Goal: Go to known website: Go to known website

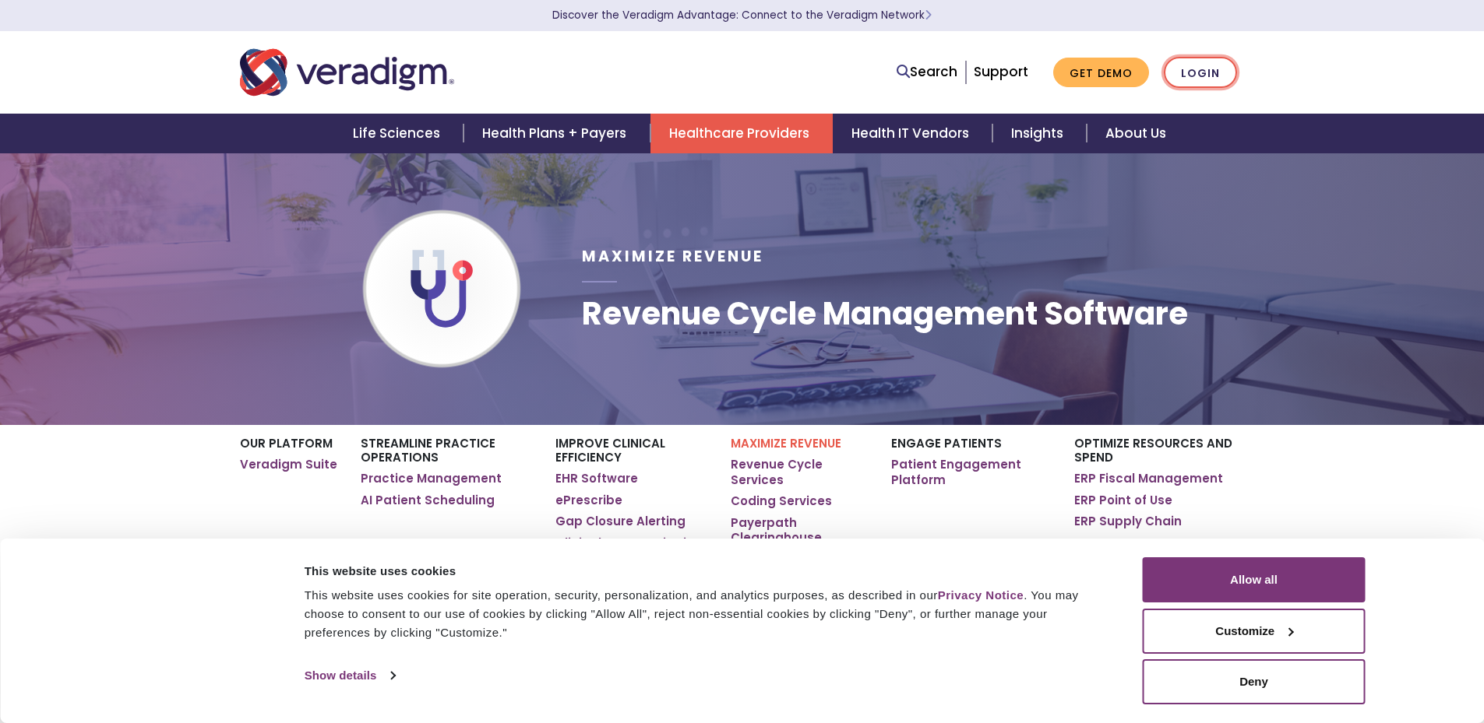
click at [1178, 73] on link "Login" at bounding box center [1199, 73] width 73 height 32
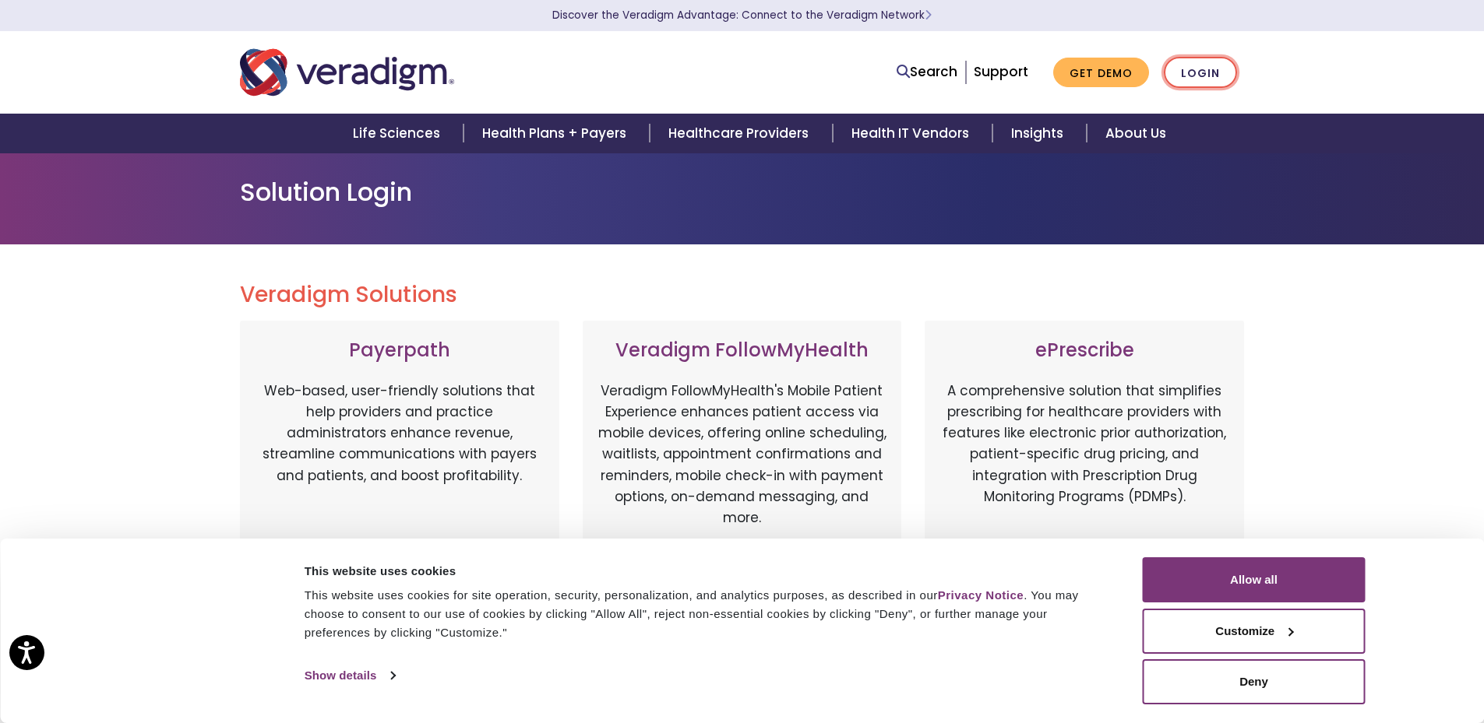
click at [1181, 78] on link "Login" at bounding box center [1199, 73] width 73 height 32
click at [1205, 590] on button "Allow all" at bounding box center [1253, 580] width 223 height 45
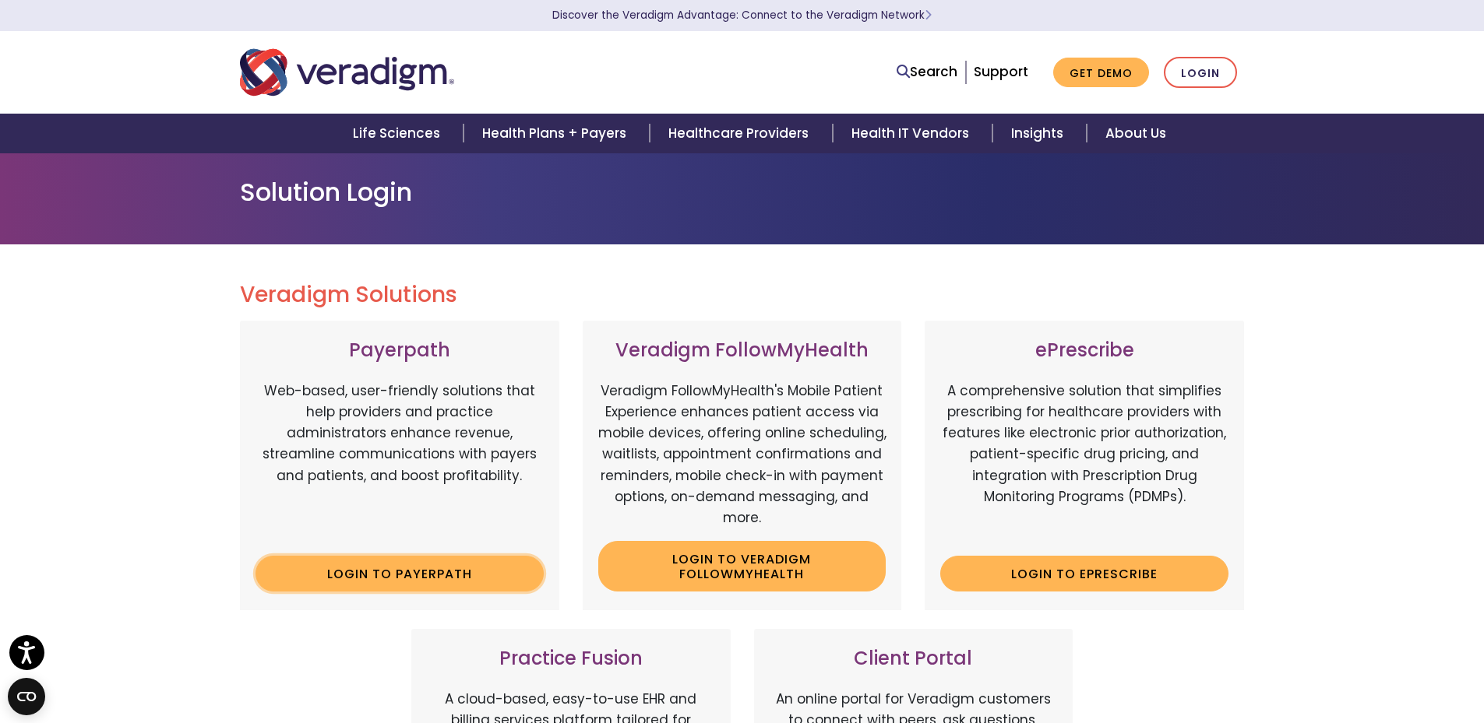
click at [431, 574] on link "Login to Payerpath" at bounding box center [399, 574] width 288 height 36
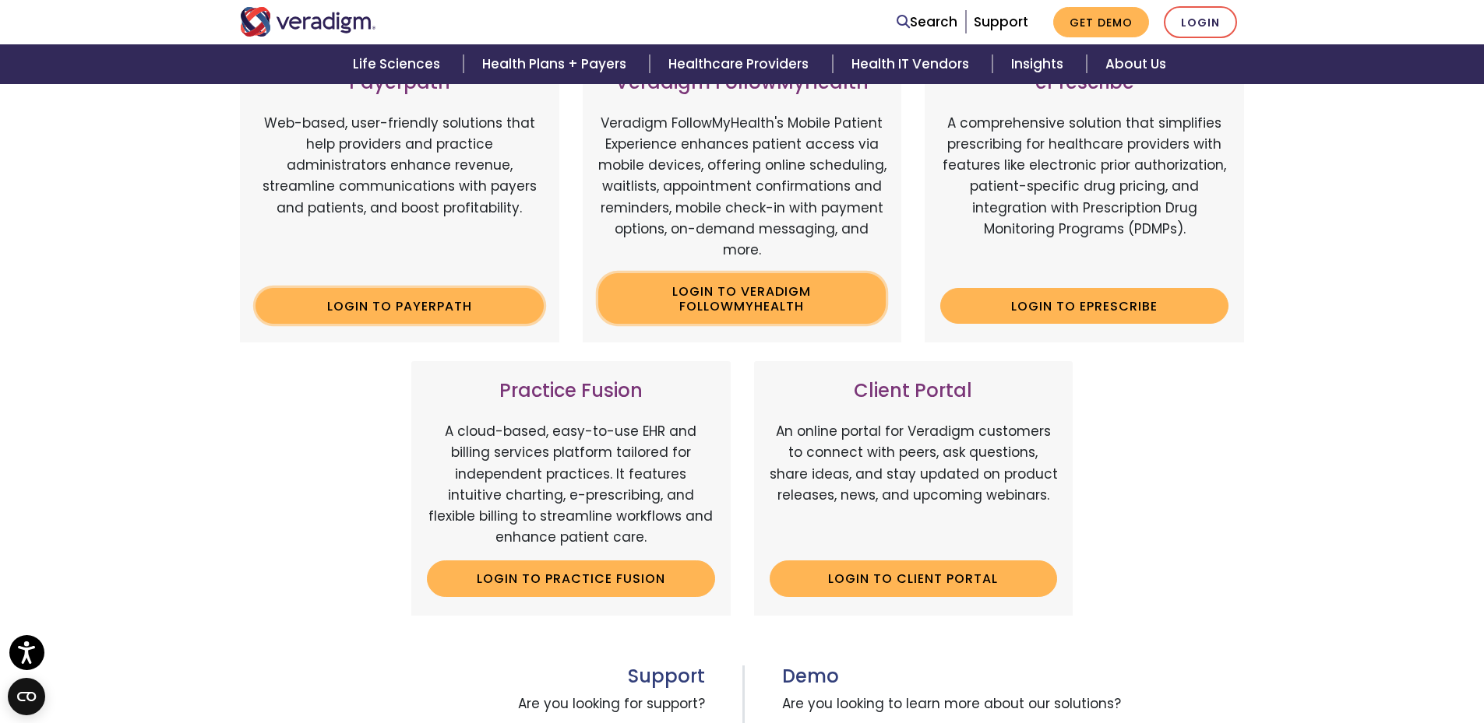
scroll to position [301, 0]
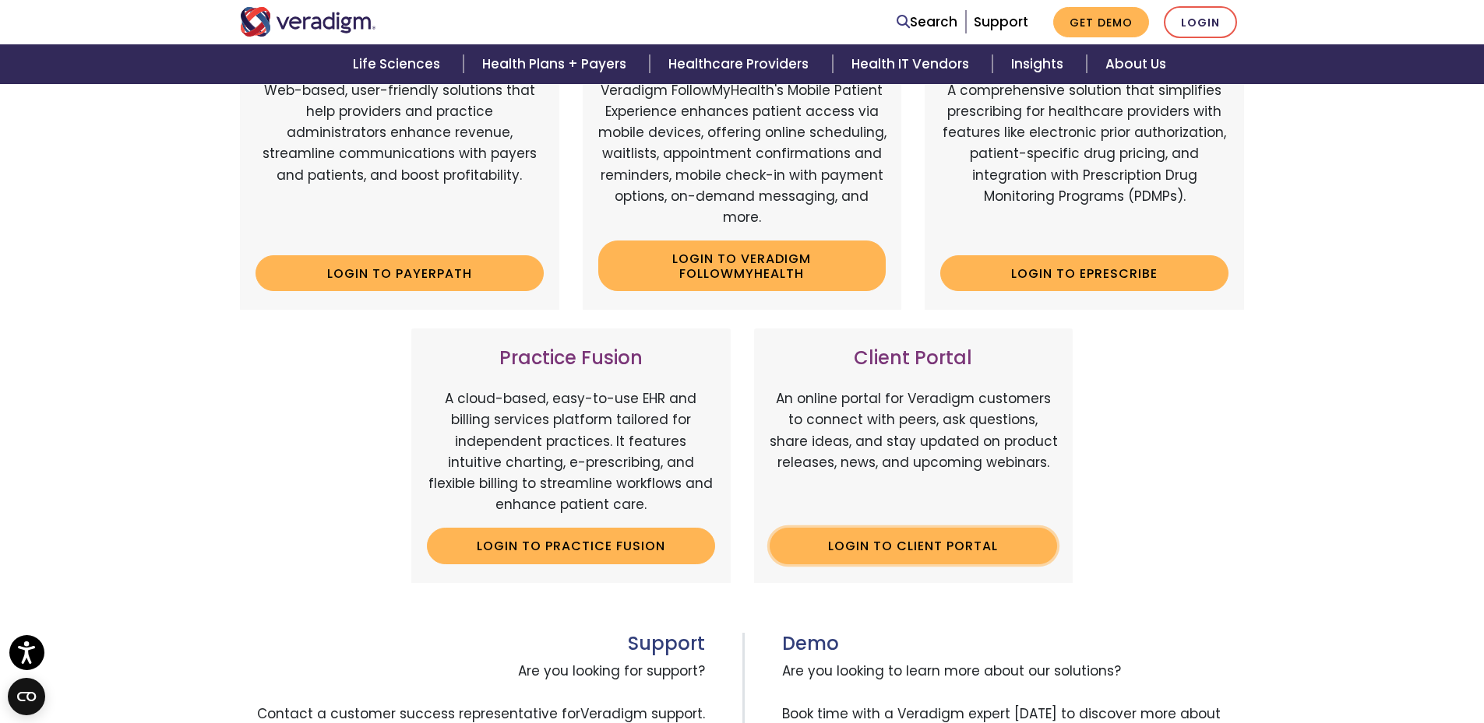
click at [903, 553] on link "Login to Client Portal" at bounding box center [913, 546] width 288 height 36
click at [363, 276] on link "Login to Payerpath" at bounding box center [399, 273] width 288 height 36
